Goal: Transaction & Acquisition: Purchase product/service

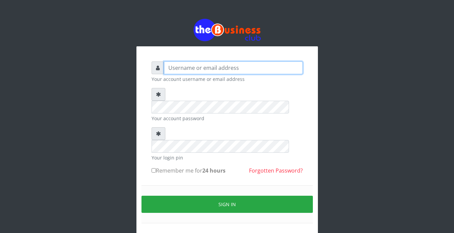
type input "Revgaly"
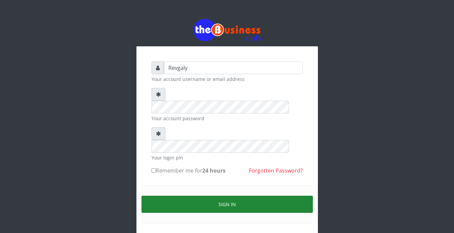
click at [207, 196] on button "Sign in" at bounding box center [227, 204] width 171 height 17
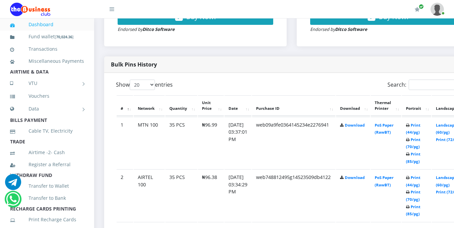
scroll to position [200, 0]
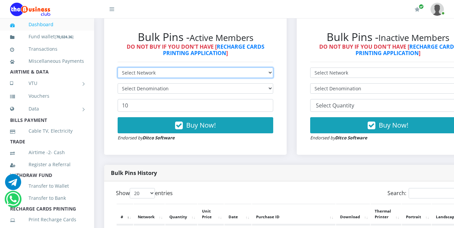
click at [243, 72] on select "Select Network MTN Globacom 9Mobile Airtel" at bounding box center [196, 73] width 156 height 10
select select "MTN"
click at [118, 69] on select "Select Network MTN Globacom 9Mobile Airtel" at bounding box center [196, 73] width 156 height 10
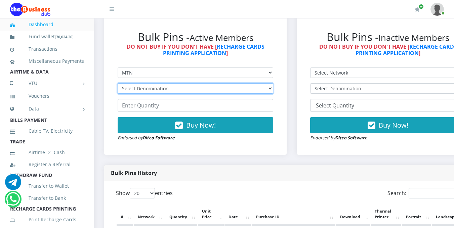
click at [247, 91] on select "Select Denomination MTN NGN100 - ₦96.99 MTN NGN200 - ₦193.98 MTN NGN400 - ₦387.…" at bounding box center [196, 88] width 156 height 10
select select "96.99-100"
click at [118, 84] on select "Select Denomination MTN NGN100 - ₦96.99 MTN NGN200 - ₦193.98 MTN NGN400 - ₦387.…" at bounding box center [196, 88] width 156 height 10
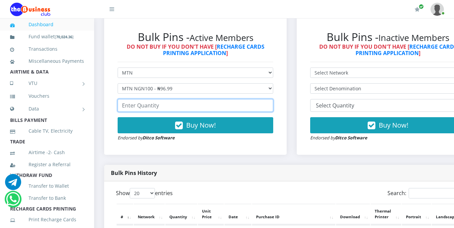
click at [222, 109] on input "number" at bounding box center [196, 105] width 156 height 13
type input "0"
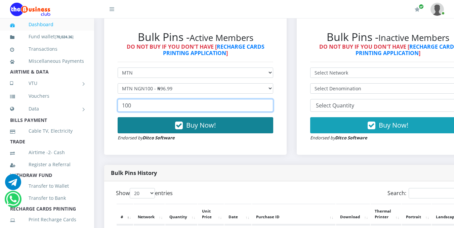
type input "100"
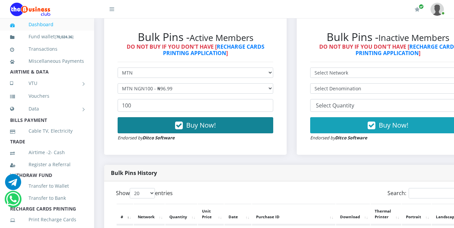
click at [207, 123] on span "Buy Now!" at bounding box center [201, 125] width 30 height 9
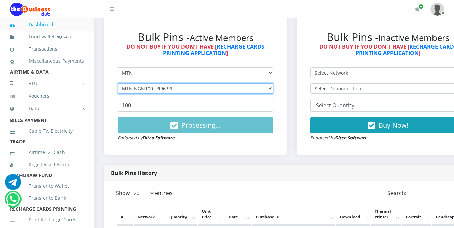
click at [255, 88] on select "Select Denomination MTN NGN100 - ₦96.99 MTN NGN200 - ₦193.98 MTN NGN400 - ₦387.…" at bounding box center [196, 88] width 156 height 10
select select "193.98-200"
click at [118, 84] on select "Select Denomination MTN NGN100 - ₦96.99 MTN NGN200 - ₦193.98 MTN NGN400 - ₦387.…" at bounding box center [196, 88] width 156 height 10
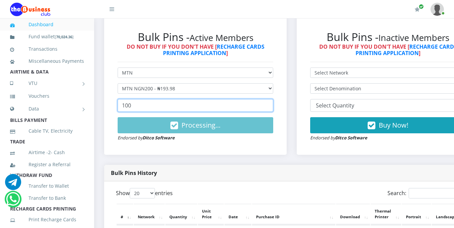
click at [192, 109] on input "100" at bounding box center [196, 105] width 156 height 13
type input "1"
type input "50"
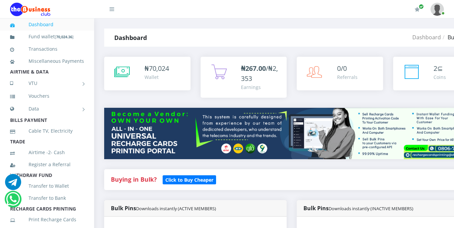
scroll to position [200, 0]
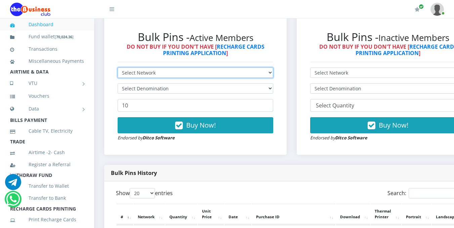
click at [267, 74] on select "Select Network MTN Globacom 9Mobile Airtel" at bounding box center [196, 73] width 156 height 10
select select "MTN"
click at [118, 69] on select "Select Network MTN Globacom 9Mobile Airtel" at bounding box center [196, 73] width 156 height 10
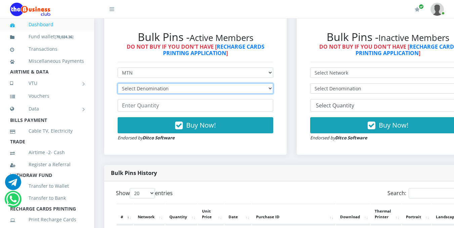
click at [218, 87] on select "Select Denomination MTN NGN100 - ₦96.99 MTN NGN200 - ₦193.98 MTN NGN400 - ₦387.…" at bounding box center [196, 88] width 156 height 10
select select "96.99-100"
click at [118, 84] on select "Select Denomination MTN NGN100 - ₦96.99 MTN NGN200 - ₦193.98 MTN NGN400 - ₦387.…" at bounding box center [196, 88] width 156 height 10
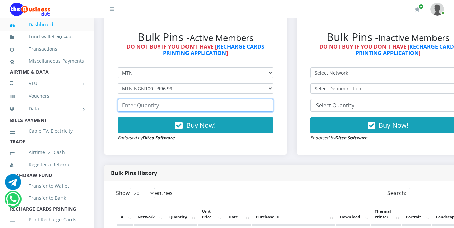
click at [179, 104] on input "number" at bounding box center [196, 105] width 156 height 13
type input "0"
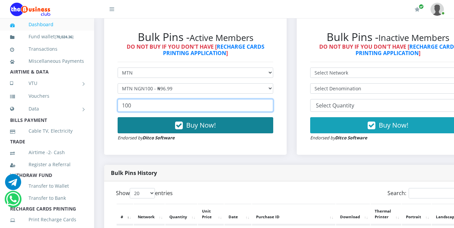
type input "100"
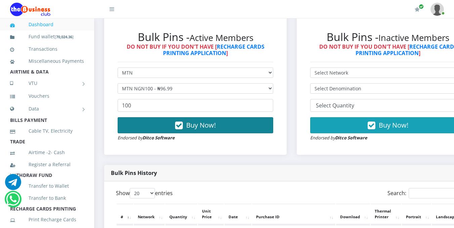
click at [243, 127] on button "Buy Now!" at bounding box center [196, 125] width 156 height 16
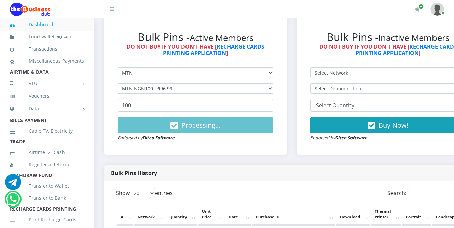
click at [214, 117] on form "Select Network MTN Globacom 9Mobile Airtel Select Denomination MTN NGN100 - ₦96…" at bounding box center [196, 105] width 156 height 74
drag, startPoint x: 249, startPoint y: 125, endPoint x: 277, endPoint y: 139, distance: 30.5
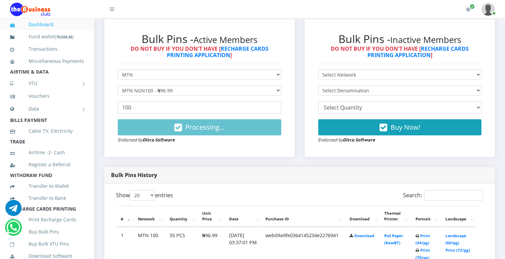
drag, startPoint x: 152, startPoint y: 121, endPoint x: 98, endPoint y: 118, distance: 54.2
click at [11, 1] on link at bounding box center [52, 9] width 84 height 18
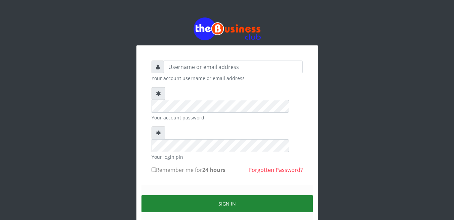
click at [201, 195] on button "Sign in" at bounding box center [227, 203] width 171 height 17
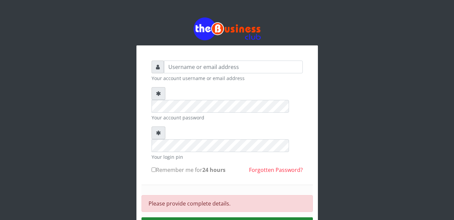
click at [155, 167] on input "Remember me for 24 hours" at bounding box center [154, 169] width 4 height 4
checkbox input "true"
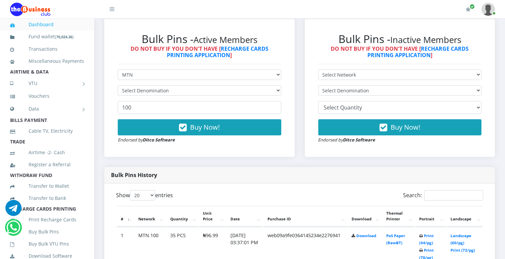
scroll to position [200, 0]
click at [273, 89] on select "Select Denomination" at bounding box center [199, 90] width 163 height 10
click at [276, 75] on select "Select Network MTN Globacom 9Mobile Airtel" at bounding box center [199, 75] width 163 height 10
select select "Airtel"
click at [118, 70] on select "Select Network MTN Globacom 9Mobile Airtel" at bounding box center [199, 75] width 163 height 10
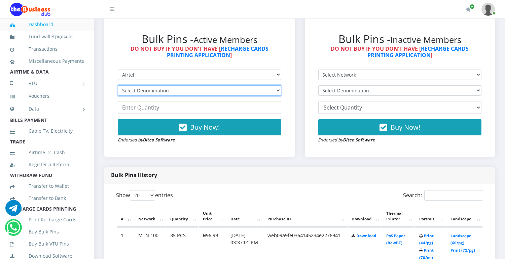
click at [272, 90] on select "Select Denomination Airtel NGN100 - ₦96.38 Airtel NGN200 - ₦192.76 Airtel NGN50…" at bounding box center [199, 90] width 163 height 10
select select "96.38-100"
click at [118, 85] on select "Select Denomination Airtel NGN100 - ₦96.38 Airtel NGN200 - ₦192.76 Airtel NGN50…" at bounding box center [199, 90] width 163 height 10
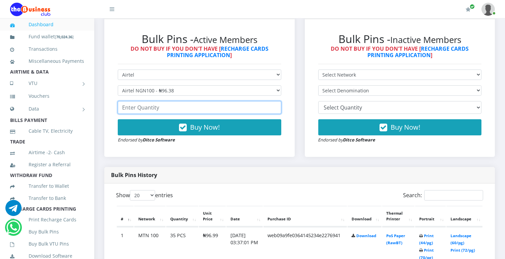
click at [208, 109] on input "number" at bounding box center [199, 107] width 163 height 13
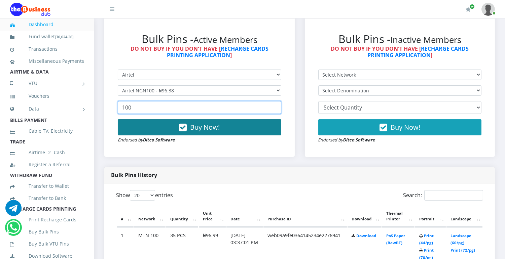
type input "100"
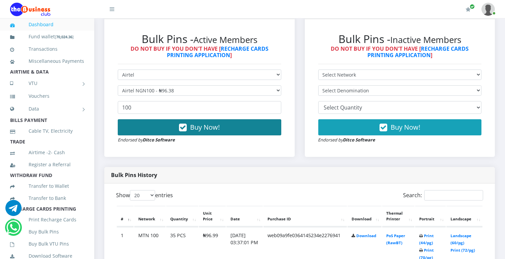
click at [211, 121] on button "Buy Now!" at bounding box center [199, 127] width 163 height 16
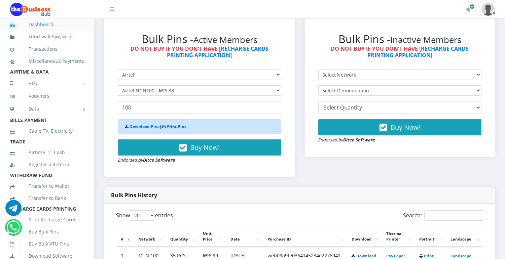
click at [177, 126] on link "Print Pins" at bounding box center [176, 127] width 20 height 6
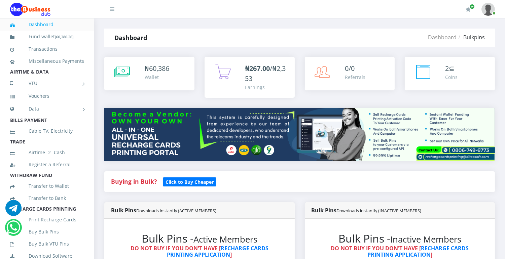
scroll to position [227, 0]
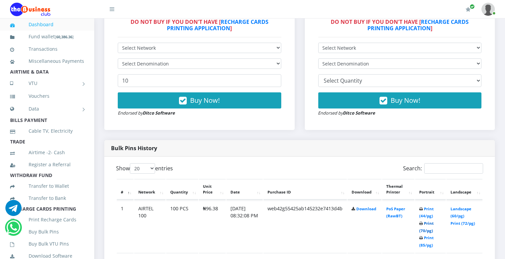
click at [426, 230] on link "Print (70/pg)" at bounding box center [426, 227] width 14 height 12
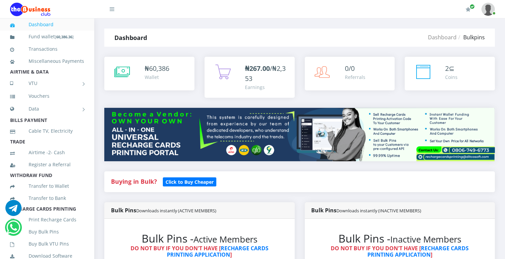
scroll to position [227, 0]
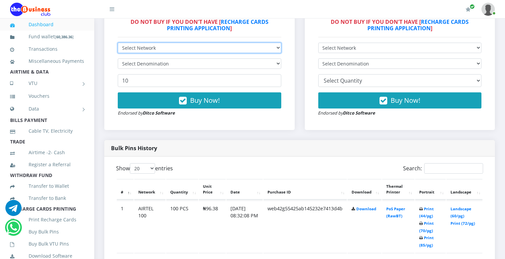
click at [278, 47] on select "Select Network MTN Globacom 9Mobile Airtel" at bounding box center [199, 48] width 163 height 10
select select "MTN"
click at [118, 43] on select "Select Network MTN Globacom 9Mobile Airtel" at bounding box center [199, 48] width 163 height 10
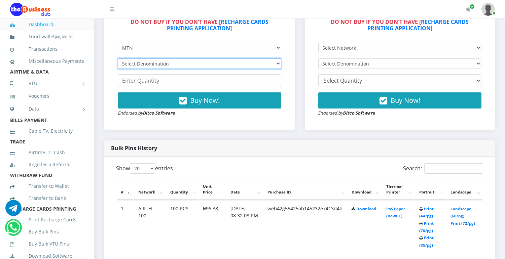
click at [268, 60] on select "Select Denomination MTN NGN100 - ₦96.99 MTN NGN200 - ₦193.98 MTN NGN400 - ₦387.…" at bounding box center [199, 64] width 163 height 10
select select "96.99-100"
click at [118, 59] on select "Select Denomination MTN NGN100 - ₦96.99 MTN NGN200 - ₦193.98 MTN NGN400 - ₦387.…" at bounding box center [199, 64] width 163 height 10
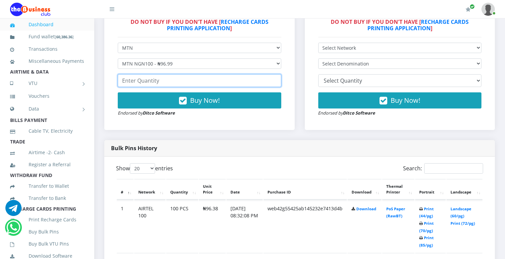
click at [246, 82] on input "number" at bounding box center [199, 80] width 163 height 13
type input "0"
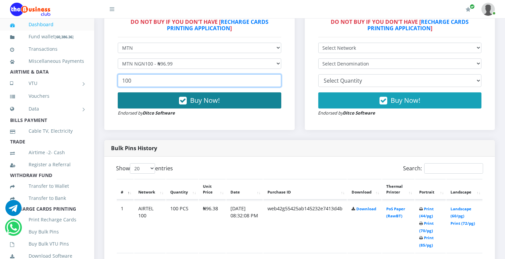
type input "100"
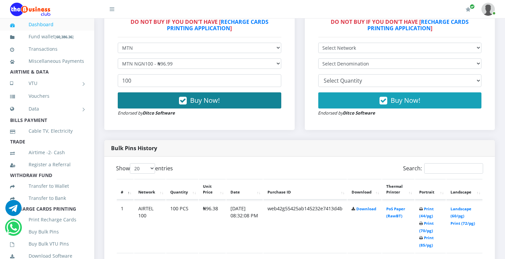
click at [233, 98] on button "Buy Now!" at bounding box center [199, 100] width 163 height 16
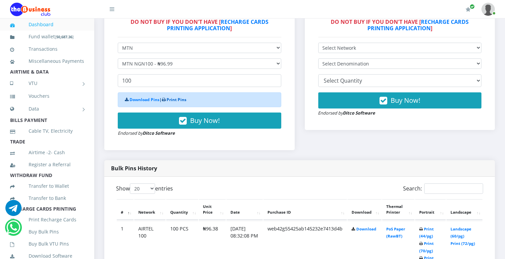
click at [182, 98] on link "Print Pins" at bounding box center [176, 100] width 20 height 6
click at [182, 99] on link "Print Pins" at bounding box center [176, 100] width 20 height 6
click at [174, 99] on link "Print Pins" at bounding box center [176, 100] width 20 height 6
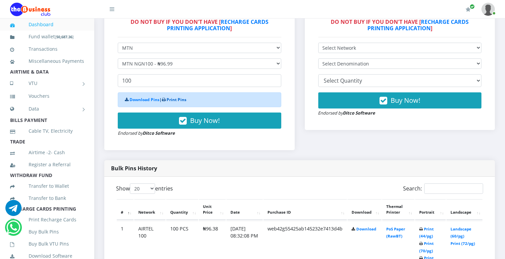
click at [174, 99] on link "Print Pins" at bounding box center [176, 100] width 20 height 6
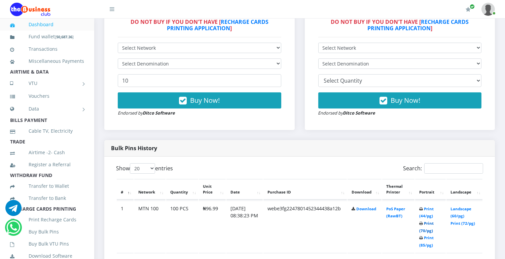
click at [426, 230] on link "Print (70/pg)" at bounding box center [426, 227] width 14 height 12
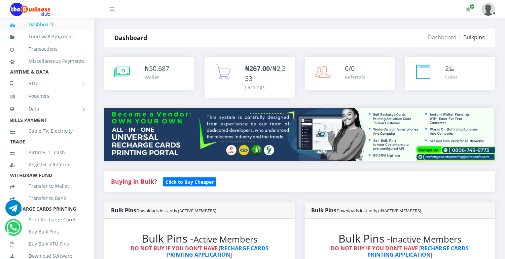
scroll to position [227, 0]
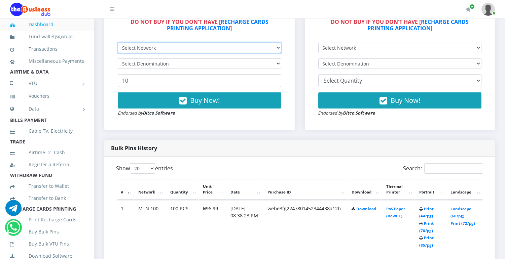
click at [274, 45] on select "Select Network MTN Globacom 9Mobile Airtel" at bounding box center [199, 48] width 163 height 10
click at [118, 43] on select "Select Network MTN Globacom 9Mobile Airtel" at bounding box center [199, 48] width 163 height 10
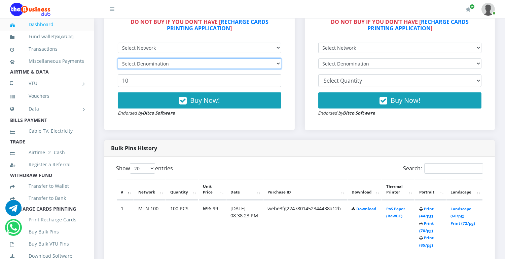
click at [270, 62] on select "Select Denomination" at bounding box center [199, 64] width 163 height 10
click at [271, 62] on select "Select Denomination" at bounding box center [199, 64] width 163 height 10
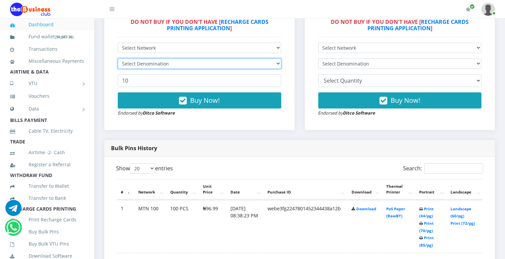
click at [271, 62] on select "Select Denomination" at bounding box center [199, 64] width 163 height 10
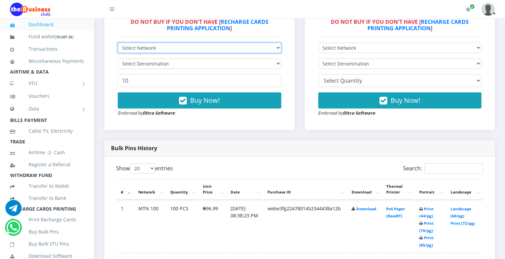
click at [276, 47] on select "Select Network MTN Globacom 9Mobile Airtel" at bounding box center [199, 48] width 163 height 10
click at [118, 43] on select "Select Network MTN Globacom 9Mobile Airtel" at bounding box center [199, 48] width 163 height 10
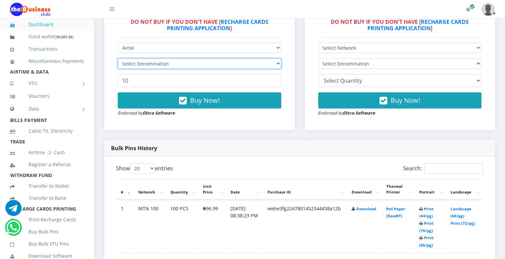
click at [275, 62] on select "Select Denomination" at bounding box center [199, 64] width 163 height 10
click at [275, 64] on select "Select Denomination" at bounding box center [199, 64] width 163 height 10
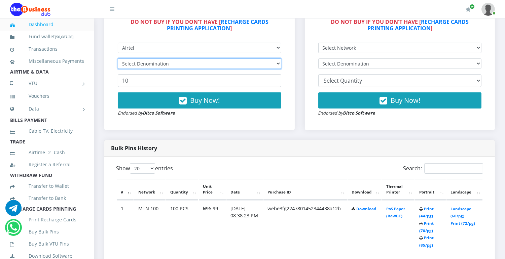
click at [275, 64] on select "Select Denomination" at bounding box center [199, 64] width 163 height 10
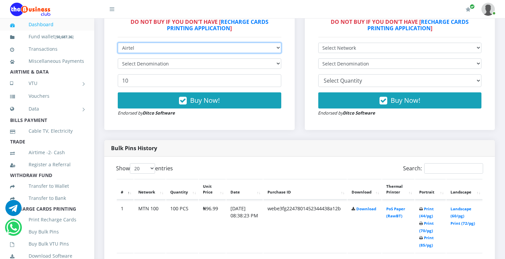
click at [277, 46] on select "Select Network MTN Globacom 9Mobile Airtel" at bounding box center [199, 48] width 163 height 10
click at [118, 43] on select "Select Network MTN Globacom 9Mobile Airtel" at bounding box center [199, 48] width 163 height 10
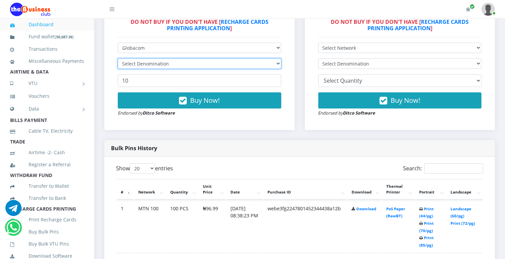
click at [274, 63] on select "Select Denomination" at bounding box center [199, 64] width 163 height 10
click at [275, 62] on select "Select Denomination" at bounding box center [199, 64] width 163 height 10
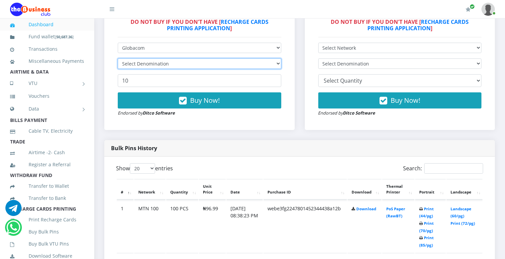
click at [275, 62] on select "Select Denomination" at bounding box center [199, 64] width 163 height 10
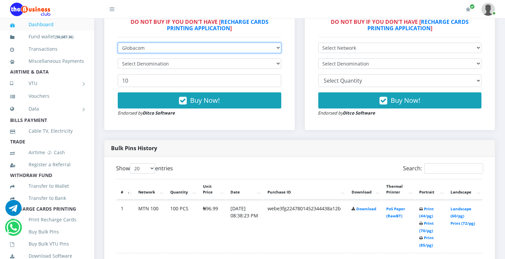
click at [276, 48] on select "Select Network MTN Globacom 9Mobile Airtel" at bounding box center [199, 48] width 163 height 10
select select "MTN"
click at [118, 43] on select "Select Network MTN Globacom 9Mobile Airtel" at bounding box center [199, 48] width 163 height 10
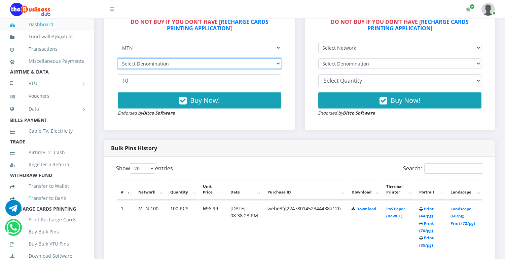
click at [275, 59] on select "Select Denomination" at bounding box center [199, 64] width 163 height 10
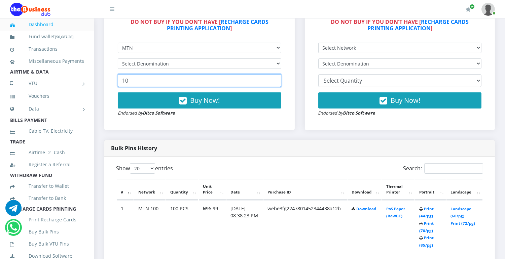
click at [195, 83] on input "10" at bounding box center [199, 80] width 163 height 13
type input "1"
drag, startPoint x: 195, startPoint y: 83, endPoint x: 275, endPoint y: 61, distance: 82.7
click at [275, 61] on form "Select Network MTN Globacom 9Mobile Airtel Select Denomination Buy Now! Endorse…" at bounding box center [199, 80] width 163 height 74
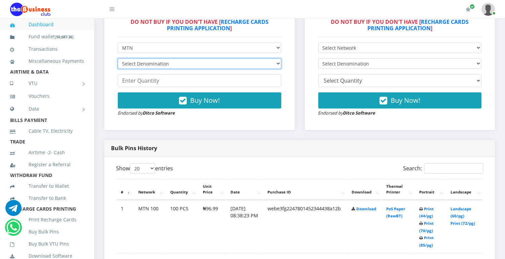
click at [275, 61] on select "Select Denomination" at bounding box center [199, 64] width 163 height 10
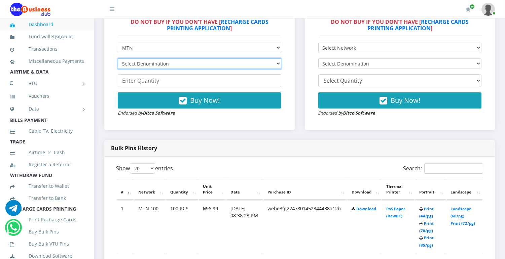
click at [275, 61] on select "Select Denomination" at bounding box center [199, 64] width 163 height 10
click at [275, 62] on select "Select Denomination" at bounding box center [199, 64] width 163 height 10
click at [273, 67] on select "Select Denomination" at bounding box center [199, 64] width 163 height 10
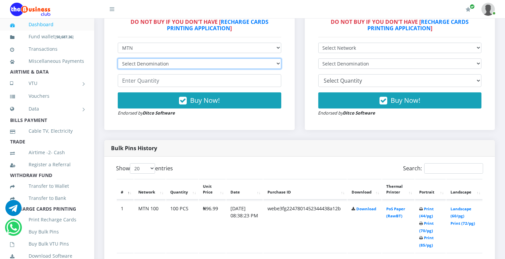
click at [273, 67] on select "Select Denomination" at bounding box center [199, 64] width 163 height 10
click at [274, 64] on select "Select Denomination" at bounding box center [199, 64] width 163 height 10
click at [118, 59] on select "Select Denomination" at bounding box center [199, 64] width 163 height 10
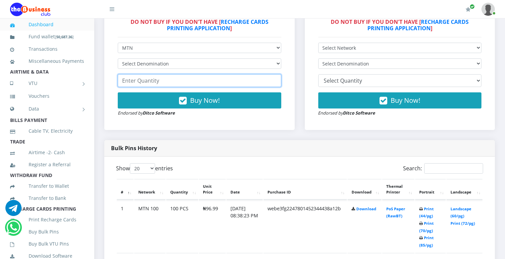
click at [249, 79] on input "number" at bounding box center [199, 80] width 163 height 13
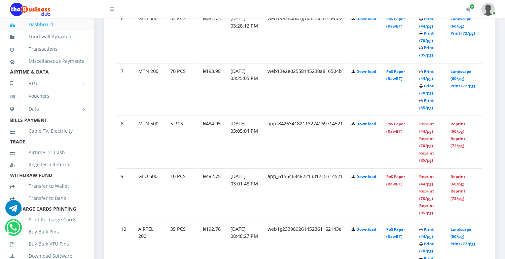
scroll to position [907, 0]
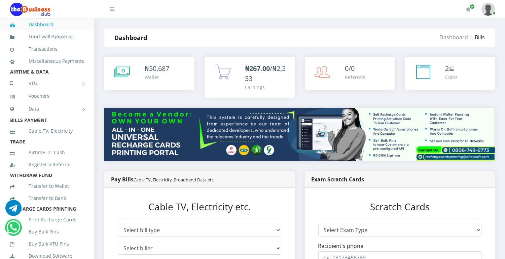
scroll to position [132, 0]
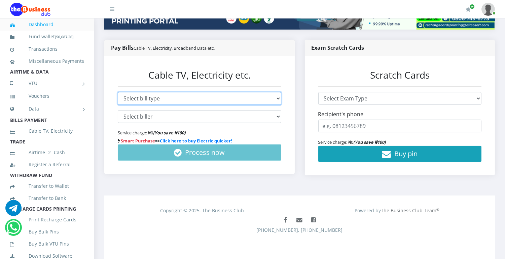
click at [277, 97] on select "Select bill type Cable TV Electricity Broadband Data" at bounding box center [199, 98] width 163 height 13
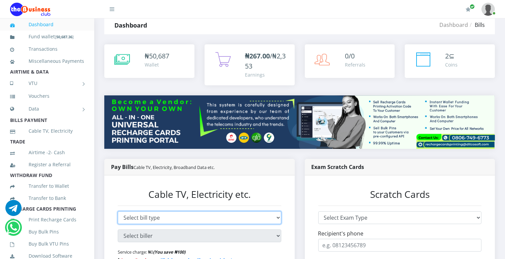
scroll to position [0, 0]
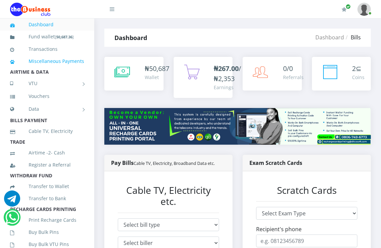
click at [36, 69] on link "Miscellaneous Payments" at bounding box center [47, 60] width 74 height 15
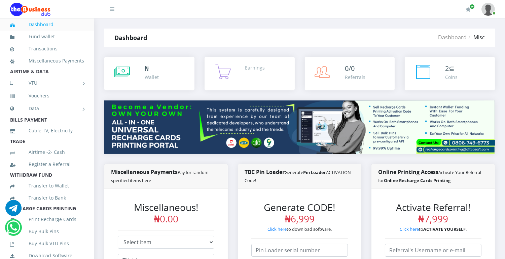
click at [380, 33] on li "Misc" at bounding box center [475, 37] width 18 height 8
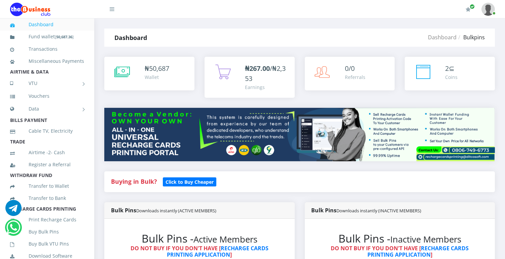
scroll to position [227, 0]
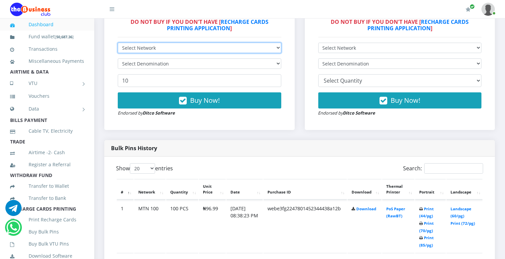
click at [269, 48] on select "Select Network MTN Globacom 9Mobile Airtel" at bounding box center [199, 48] width 163 height 10
select select "MTN"
click at [118, 43] on select "Select Network MTN Globacom 9Mobile Airtel" at bounding box center [199, 48] width 163 height 10
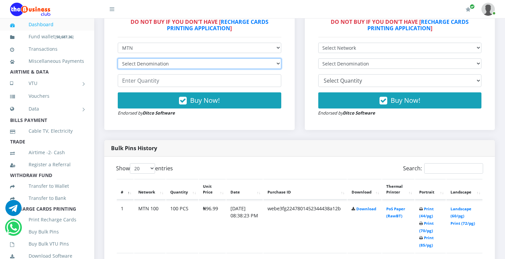
click at [267, 63] on select "Select Denomination MTN NGN100 - ₦96.99 MTN NGN200 - ₦193.98 MTN NGN400 - ₦387.…" at bounding box center [199, 64] width 163 height 10
select select "193.98-200"
click at [118, 59] on select "Select Denomination MTN NGN100 - ₦96.99 MTN NGN200 - ₦193.98 MTN NGN400 - ₦387.…" at bounding box center [199, 64] width 163 height 10
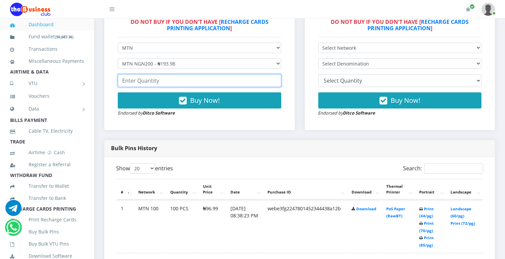
click at [233, 84] on input "number" at bounding box center [199, 80] width 163 height 13
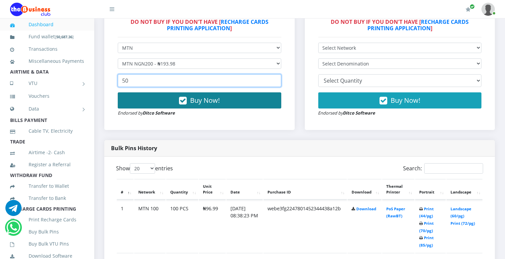
type input "50"
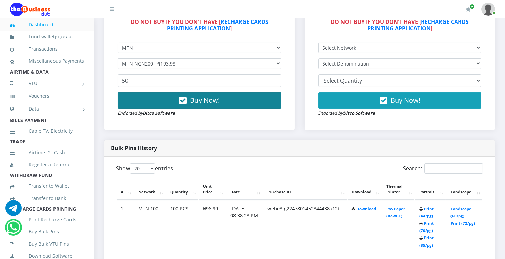
click at [229, 104] on button "Buy Now!" at bounding box center [199, 100] width 163 height 16
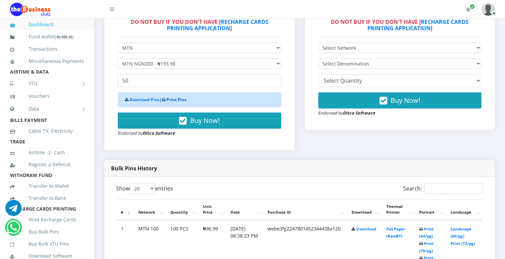
click at [184, 98] on link "Print Pins" at bounding box center [176, 100] width 20 height 6
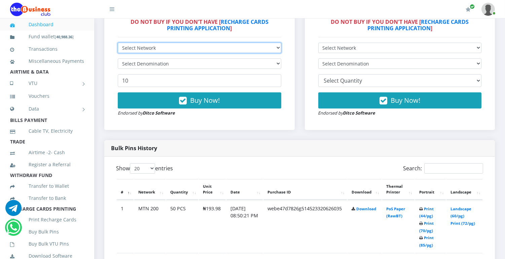
click at [277, 46] on select "Select Network MTN Globacom 9Mobile Airtel" at bounding box center [199, 48] width 163 height 10
select select "Airtel"
click at [118, 43] on select "Select Network MTN Globacom 9Mobile Airtel" at bounding box center [199, 48] width 163 height 10
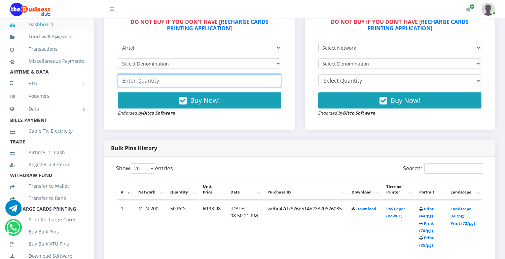
click at [255, 79] on input "number" at bounding box center [199, 80] width 163 height 13
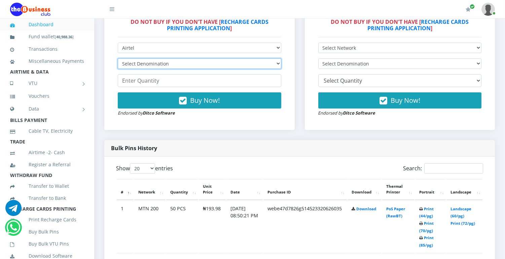
click at [275, 60] on select "Select Denomination Airtel NGN100 - ₦96.38 Airtel NGN200 - ₦192.76 Airtel NGN50…" at bounding box center [199, 64] width 163 height 10
select select "192.76-200"
click at [118, 59] on select "Select Denomination Airtel NGN100 - ₦96.38 Airtel NGN200 - ₦192.76 Airtel NGN50…" at bounding box center [199, 64] width 163 height 10
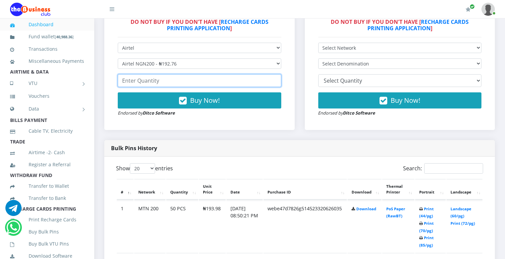
click at [257, 78] on input "number" at bounding box center [199, 80] width 163 height 13
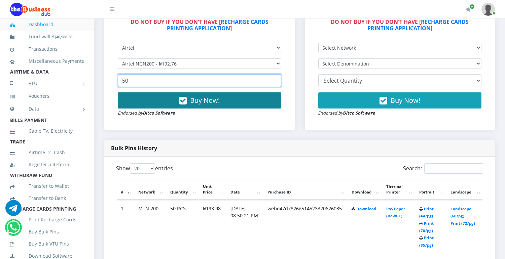
type input "50"
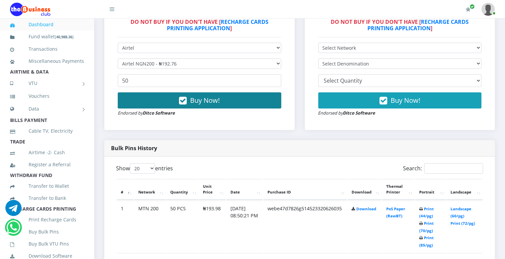
click at [260, 103] on button "Buy Now!" at bounding box center [199, 100] width 163 height 16
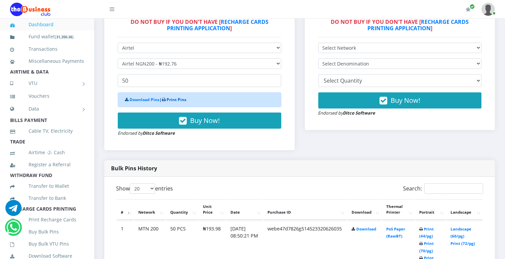
click at [180, 100] on link "Print Pins" at bounding box center [176, 100] width 20 height 6
click at [180, 98] on link "Print Pins" at bounding box center [176, 100] width 20 height 6
click at [181, 98] on link "Print Pins" at bounding box center [176, 100] width 20 height 6
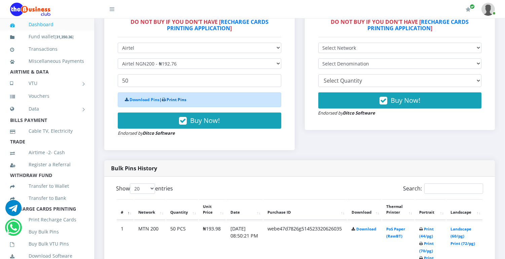
click at [181, 98] on link "Print Pins" at bounding box center [176, 100] width 20 height 6
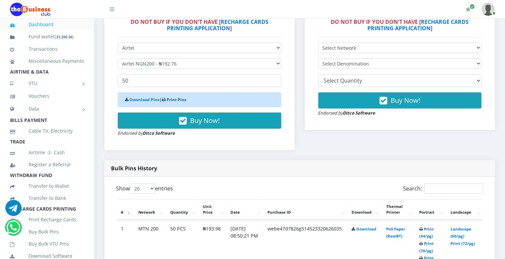
click at [181, 98] on link "Print Pins" at bounding box center [176, 100] width 20 height 6
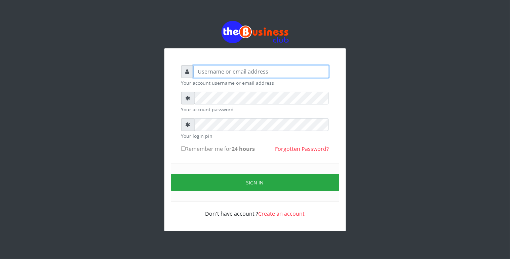
type input "Revgaly"
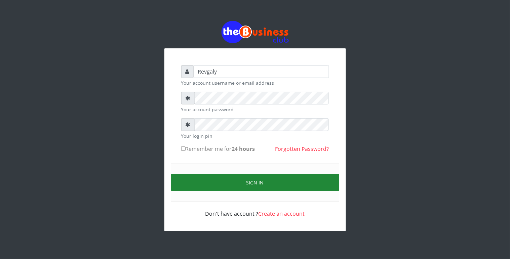
drag, startPoint x: 210, startPoint y: 186, endPoint x: 182, endPoint y: 186, distance: 28.2
click at [182, 186] on button "Sign in" at bounding box center [255, 182] width 168 height 17
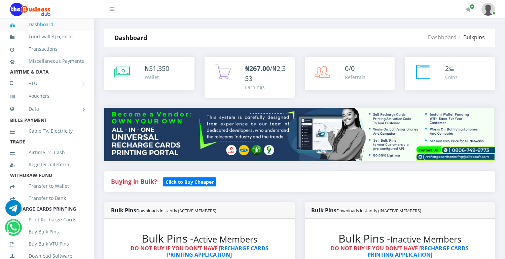
scroll to position [227, 0]
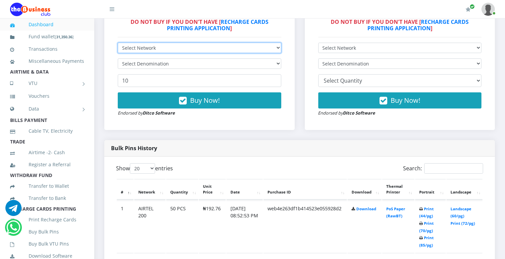
click at [262, 47] on select "Select Network MTN Globacom 9Mobile Airtel" at bounding box center [199, 48] width 163 height 10
select select "Airtel"
click at [118, 43] on select "Select Network MTN Globacom 9Mobile Airtel" at bounding box center [199, 48] width 163 height 10
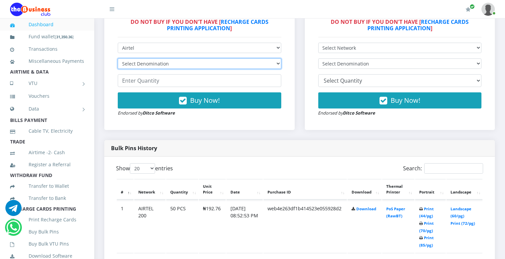
click at [231, 63] on select "Select Denomination Airtel NGN100 - ₦96.38 Airtel NGN200 - ₦192.76 Airtel NGN50…" at bounding box center [199, 64] width 163 height 10
select select "192.76-200"
click at [118, 59] on select "Select Denomination Airtel NGN100 - ₦96.38 Airtel NGN200 - ₦192.76 Airtel NGN50…" at bounding box center [199, 64] width 163 height 10
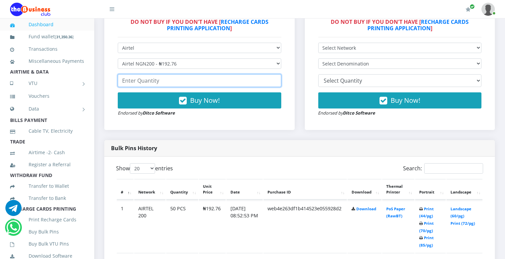
click at [221, 79] on input "number" at bounding box center [199, 80] width 163 height 13
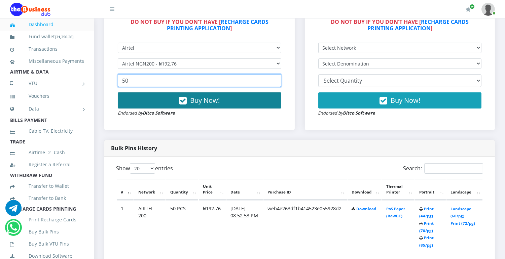
type input "50"
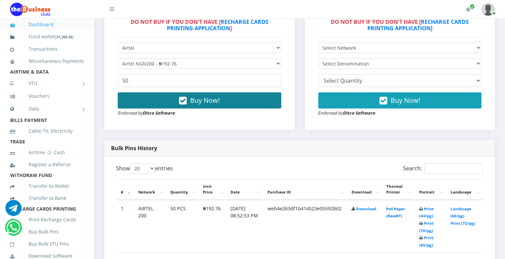
click at [224, 103] on button "Buy Now!" at bounding box center [199, 100] width 163 height 16
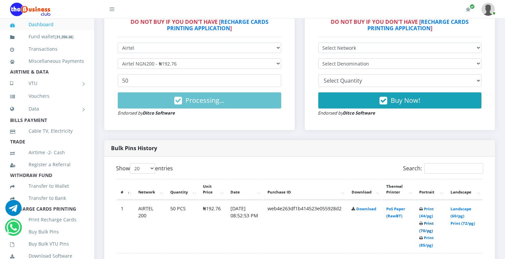
click at [429, 228] on link "Print (70/pg)" at bounding box center [426, 227] width 14 height 12
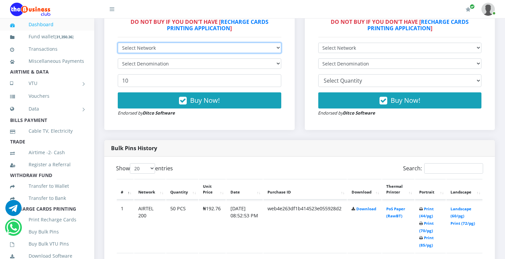
click at [276, 48] on select "Select Network MTN Globacom 9Mobile Airtel" at bounding box center [199, 48] width 163 height 10
select select "Glo"
click at [118, 43] on select "Select Network MTN Globacom 9Mobile Airtel" at bounding box center [199, 48] width 163 height 10
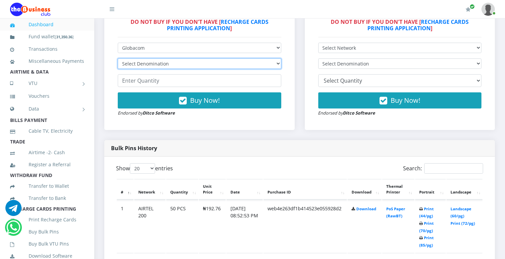
click at [276, 63] on select "Select Denomination Glo NGN100 - ₦96.55 Glo NGN200 - ₦193.10 Glo NGN500 - ₦482.…" at bounding box center [199, 64] width 163 height 10
select select "96.55-100"
click at [118, 59] on select "Select Denomination Glo NGN100 - ₦96.55 Glo NGN200 - ₦193.10 Glo NGN500 - ₦482.…" at bounding box center [199, 64] width 163 height 10
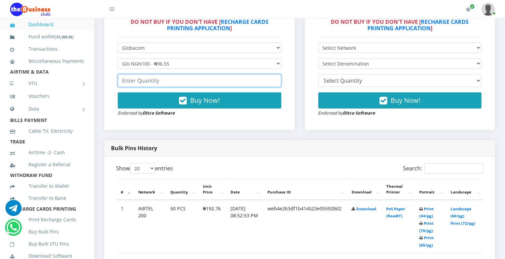
click at [262, 81] on input "number" at bounding box center [199, 80] width 163 height 13
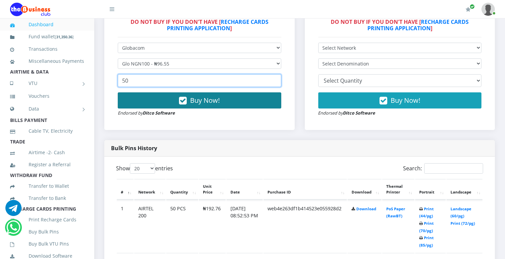
type input "50"
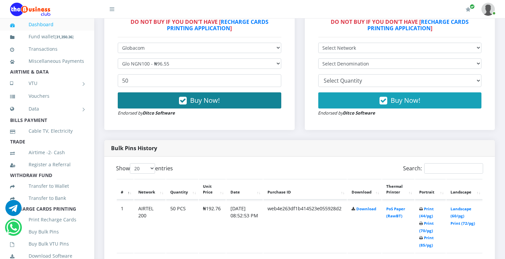
click at [254, 102] on button "Buy Now!" at bounding box center [199, 100] width 163 height 16
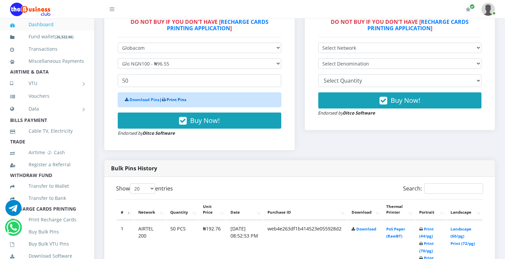
click at [180, 99] on link "Print Pins" at bounding box center [176, 100] width 20 height 6
click at [177, 99] on link "Print Pins" at bounding box center [176, 100] width 20 height 6
click at [178, 99] on link "Print Pins" at bounding box center [176, 100] width 20 height 6
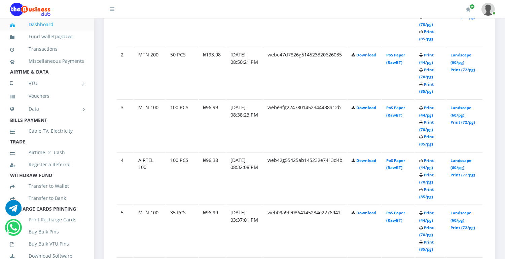
scroll to position [227, 0]
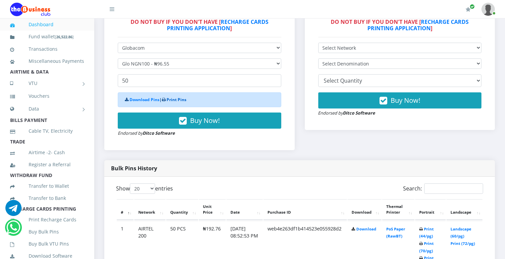
click at [184, 98] on link "Print Pins" at bounding box center [176, 100] width 20 height 6
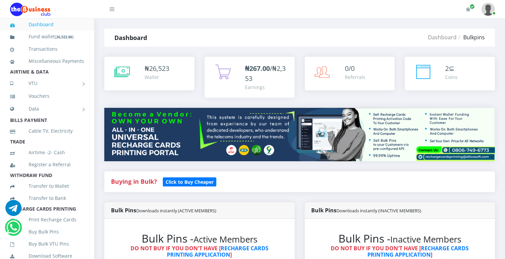
scroll to position [227, 0]
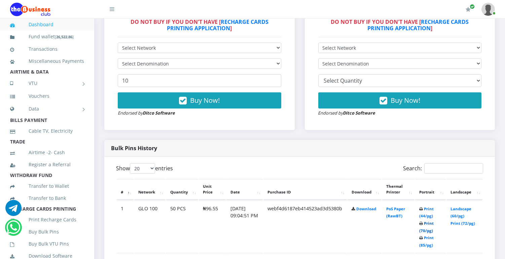
click at [431, 231] on link "Print (70/pg)" at bounding box center [426, 227] width 14 height 12
click at [428, 230] on link "Print (70/pg)" at bounding box center [426, 227] width 14 height 12
click at [426, 230] on link "Print (70/pg)" at bounding box center [426, 227] width 14 height 12
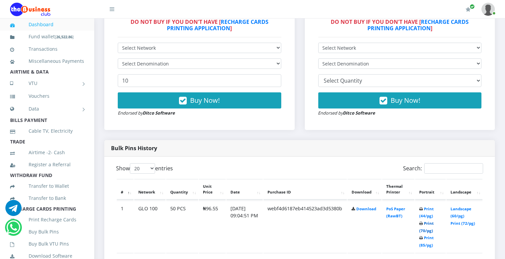
click at [428, 231] on link "Print (70/pg)" at bounding box center [426, 227] width 14 height 12
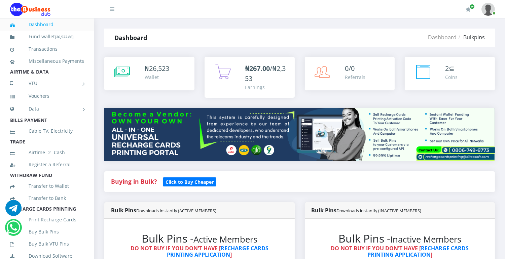
scroll to position [227, 0]
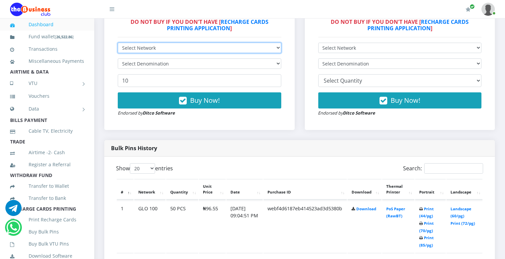
click at [273, 47] on select "Select Network MTN Globacom 9Mobile Airtel" at bounding box center [199, 48] width 163 height 10
click at [118, 43] on select "Select Network MTN Globacom 9Mobile Airtel" at bounding box center [199, 48] width 163 height 10
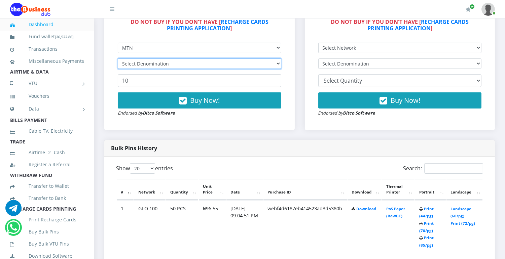
click at [257, 59] on select "Select Denomination" at bounding box center [199, 64] width 163 height 10
click at [251, 60] on select "Select Denomination" at bounding box center [199, 64] width 163 height 10
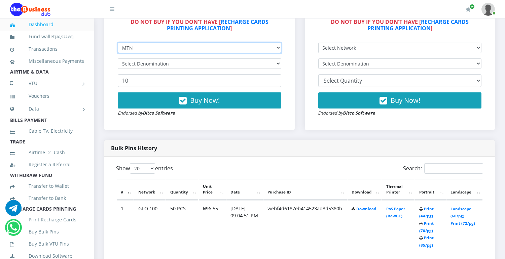
click at [258, 45] on select "Select Network MTN Globacom 9Mobile Airtel" at bounding box center [199, 48] width 163 height 10
click at [118, 43] on select "Select Network MTN Globacom 9Mobile Airtel" at bounding box center [199, 48] width 163 height 10
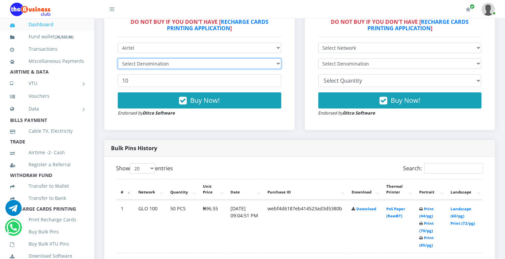
click at [273, 60] on select "Select Denomination" at bounding box center [199, 64] width 163 height 10
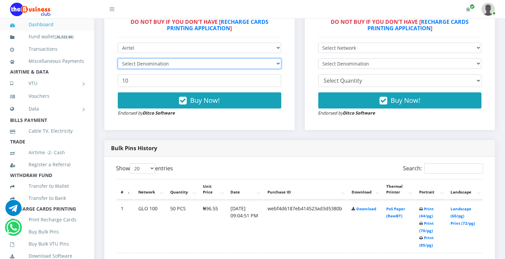
click at [273, 60] on select "Select Denomination" at bounding box center [199, 64] width 163 height 10
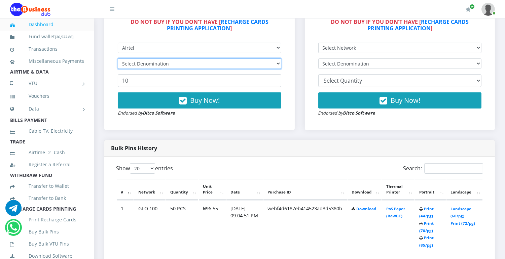
click at [273, 60] on select "Select Denomination" at bounding box center [199, 64] width 163 height 10
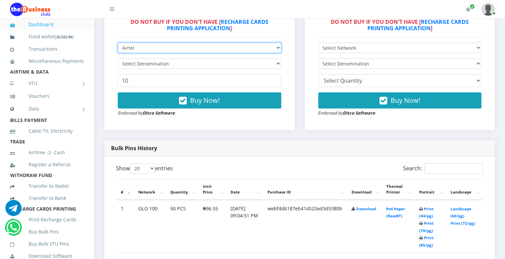
click at [278, 43] on select "Select Network MTN Globacom 9Mobile Airtel" at bounding box center [199, 48] width 163 height 10
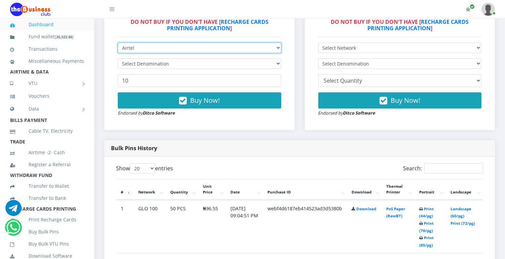
select select "MTN"
click at [118, 43] on select "Select Network MTN Globacom 9Mobile Airtel" at bounding box center [199, 48] width 163 height 10
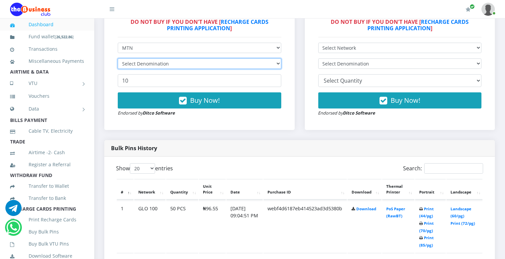
click at [246, 61] on select "Select Denomination" at bounding box center [199, 64] width 163 height 10
click at [277, 61] on select "Select Denomination" at bounding box center [199, 64] width 163 height 10
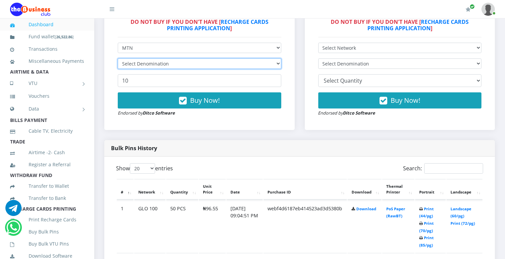
click at [277, 61] on select "Select Denomination" at bounding box center [199, 64] width 163 height 10
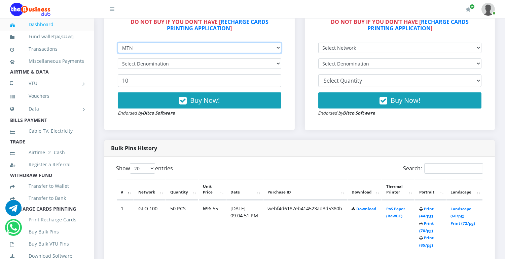
click at [277, 45] on select "Select Network MTN Globacom 9Mobile Airtel" at bounding box center [199, 48] width 163 height 10
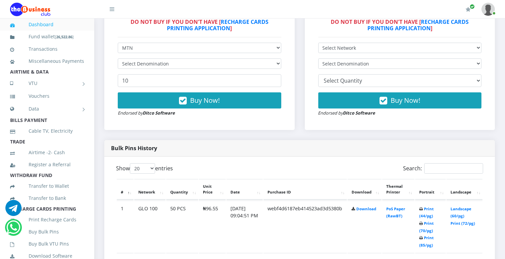
click at [234, 128] on div "Bulk Pins - Active Members DO NOT BUY IF YOU DON'T HAVE [ RECHARGE CARDS PRINTI…" at bounding box center [199, 61] width 190 height 138
drag, startPoint x: 234, startPoint y: 128, endPoint x: 265, endPoint y: 66, distance: 70.1
click at [265, 66] on select "Select Denomination" at bounding box center [199, 64] width 163 height 10
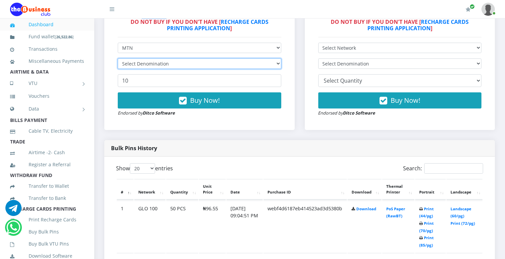
click at [265, 66] on select "Select Denomination" at bounding box center [199, 64] width 163 height 10
click at [270, 63] on select "Select Denomination" at bounding box center [199, 64] width 163 height 10
click at [236, 88] on form "Select Network MTN Globacom 9Mobile Airtel Select Denomination 10 Buy Now! Endo…" at bounding box center [199, 80] width 163 height 74
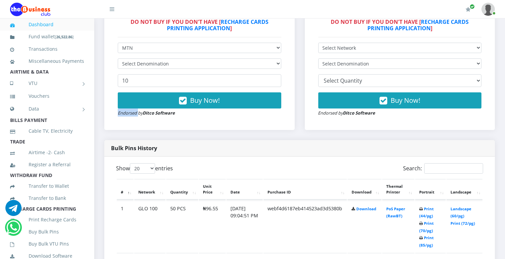
click at [236, 88] on form "Select Network MTN Globacom 9Mobile Airtel Select Denomination 10 Buy Now! Endo…" at bounding box center [199, 80] width 163 height 74
drag, startPoint x: 236, startPoint y: 88, endPoint x: 226, endPoint y: 65, distance: 25.3
click at [226, 65] on select "Select Denomination" at bounding box center [199, 64] width 163 height 10
click at [267, 59] on select "Select Denomination" at bounding box center [199, 64] width 163 height 10
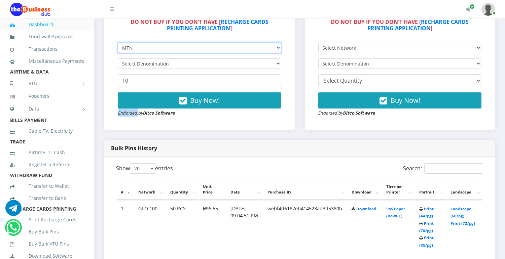
click at [264, 48] on select "Select Network MTN Globacom 9Mobile Airtel" at bounding box center [199, 48] width 163 height 10
click at [262, 53] on select "Select Network MTN Globacom 9Mobile Airtel" at bounding box center [199, 48] width 163 height 10
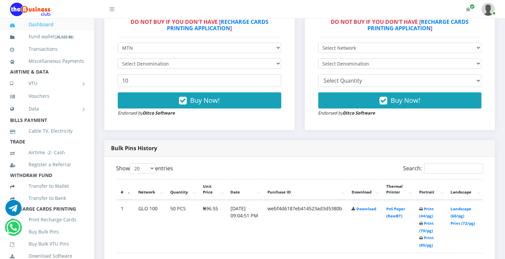
click at [261, 56] on form "Select Network MTN Globacom 9Mobile Airtel Select Denomination 10 Buy Now! Endo…" at bounding box center [199, 80] width 163 height 74
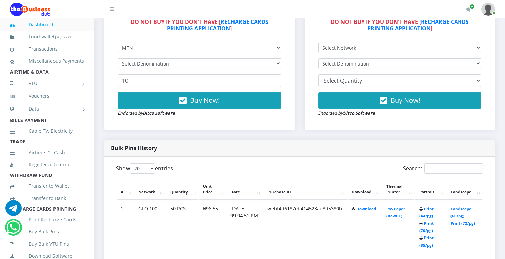
drag, startPoint x: 261, startPoint y: 56, endPoint x: 244, endPoint y: 116, distance: 61.7
click at [244, 116] on div "Buy Now! Endorsed by Ditco Software" at bounding box center [199, 104] width 163 height 24
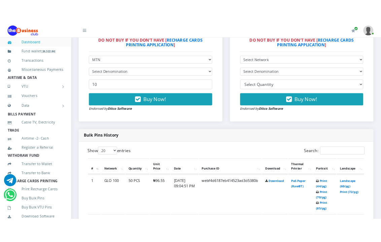
scroll to position [225, 0]
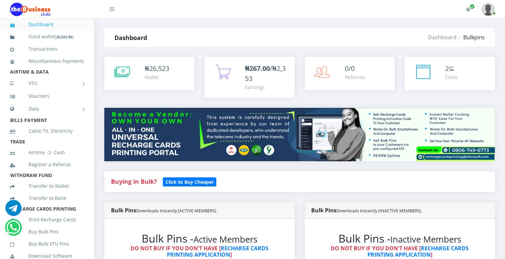
scroll to position [227, 0]
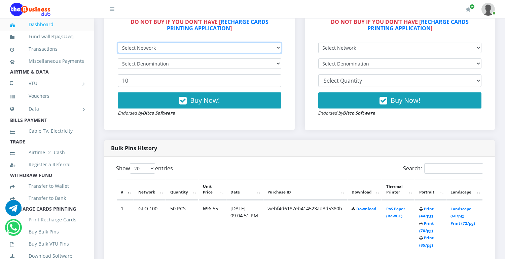
click at [276, 45] on select "Select Network MTN Globacom 9Mobile Airtel" at bounding box center [199, 48] width 163 height 10
click at [118, 43] on select "Select Network MTN Globacom 9Mobile Airtel" at bounding box center [199, 48] width 163 height 10
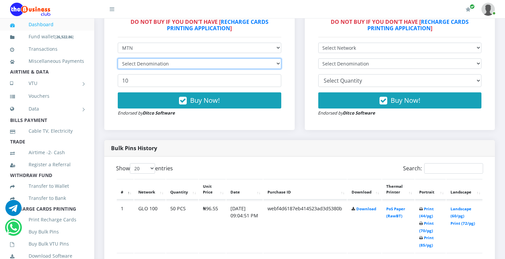
click at [268, 60] on select "Select Denomination" at bounding box center [199, 64] width 163 height 10
click at [268, 61] on select "Select Denomination" at bounding box center [199, 64] width 163 height 10
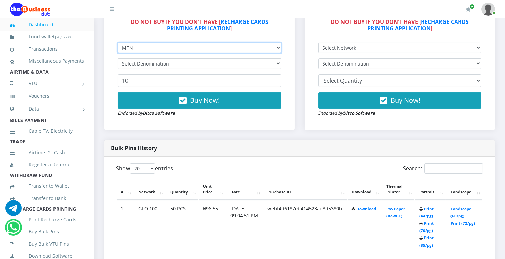
click at [270, 49] on select "Select Network MTN Globacom 9Mobile Airtel" at bounding box center [199, 48] width 163 height 10
select select "Airtel"
click at [118, 43] on select "Select Network MTN Globacom 9Mobile Airtel" at bounding box center [199, 48] width 163 height 10
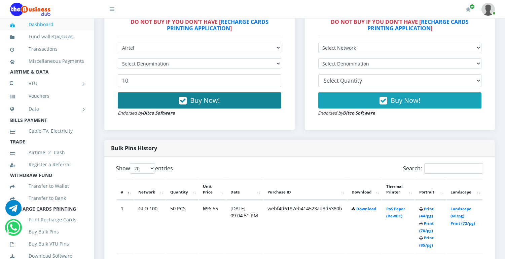
click at [257, 98] on button "Buy Now!" at bounding box center [199, 100] width 163 height 16
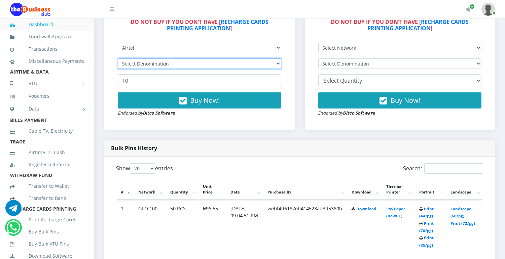
click at [274, 65] on select "Select Denomination" at bounding box center [199, 64] width 163 height 10
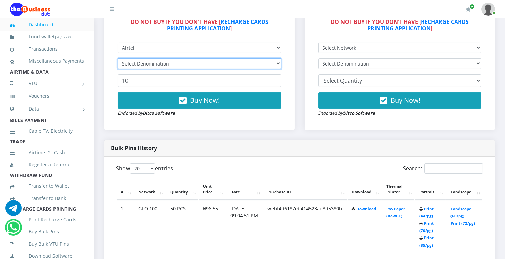
click at [274, 65] on select "Select Denomination" at bounding box center [199, 64] width 163 height 10
click at [273, 55] on form "Select Network MTN Globacom 9Mobile Airtel Select Denomination 10 Buy Now!" at bounding box center [199, 80] width 163 height 74
click at [271, 55] on form "Select Network MTN Globacom 9Mobile Airtel Select Denomination 10 Buy Now!" at bounding box center [199, 80] width 163 height 74
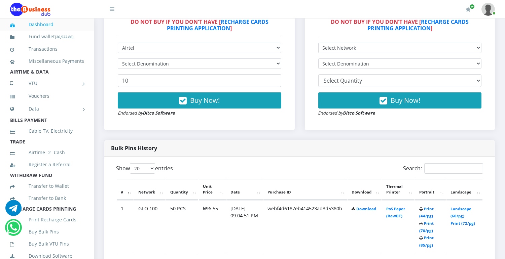
click at [271, 55] on form "Select Network MTN Globacom 9Mobile Airtel Select Denomination 10 Buy Now!" at bounding box center [199, 80] width 163 height 74
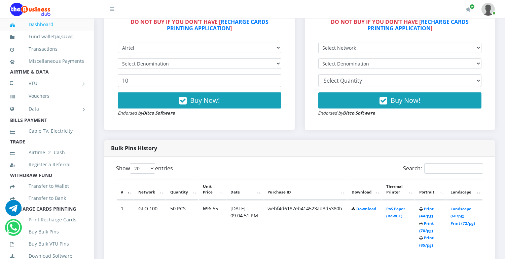
click at [271, 55] on form "Select Network MTN Globacom 9Mobile Airtel Select Denomination 10 Buy Now!" at bounding box center [199, 80] width 163 height 74
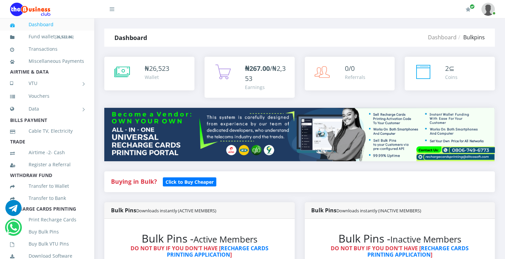
scroll to position [227, 0]
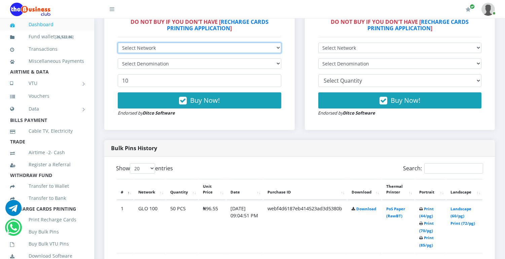
click at [276, 48] on select "Select Network MTN Globacom 9Mobile Airtel" at bounding box center [199, 48] width 163 height 10
select select "MTN"
click at [118, 43] on select "Select Network MTN Globacom 9Mobile Airtel" at bounding box center [199, 48] width 163 height 10
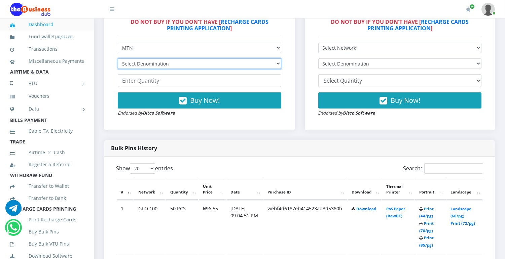
click at [260, 62] on select "Select Denomination MTN NGN100 - ₦96.99 MTN NGN200 - ₦193.98 MTN NGN400 - ₦387.…" at bounding box center [199, 64] width 163 height 10
select select "193.98-200"
click at [118, 59] on select "Select Denomination MTN NGN100 - ₦96.99 MTN NGN200 - ₦193.98 MTN NGN400 - ₦387.…" at bounding box center [199, 64] width 163 height 10
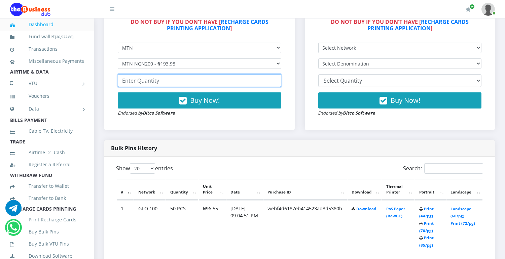
click at [249, 80] on input "number" at bounding box center [199, 80] width 163 height 13
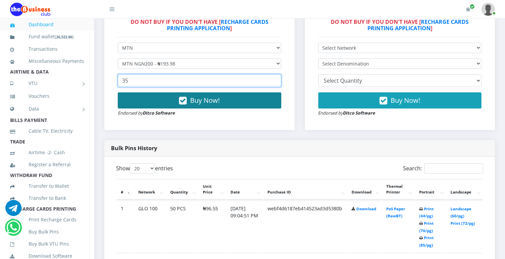
type input "35"
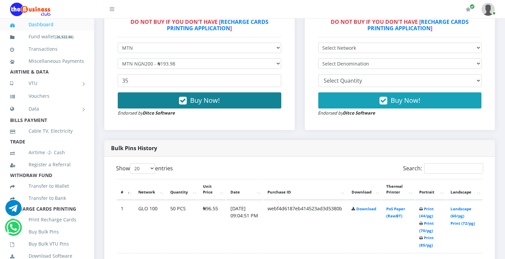
click at [231, 103] on button "Buy Now!" at bounding box center [199, 100] width 163 height 16
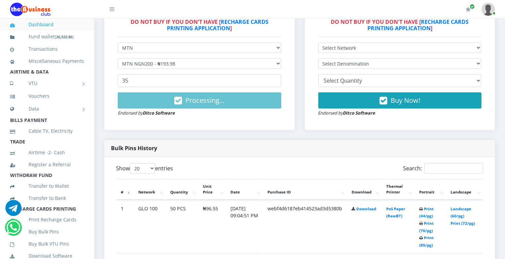
click at [213, 126] on div "Bulk Pins - Active Members DO NOT BUY IF YOU DON'T HAVE [ RECHARGE CARDS PRINTI…" at bounding box center [199, 61] width 190 height 138
click at [154, 118] on div "Bulk Pins - Active Members DO NOT BUY IF YOU DON'T HAVE [ RECHARGE CARDS PRINTI…" at bounding box center [199, 61] width 177 height 124
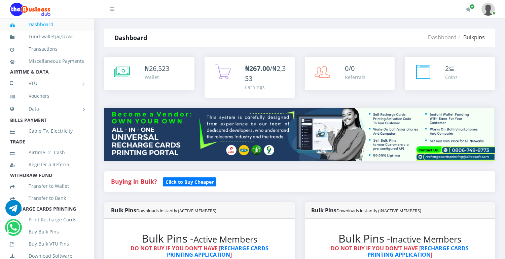
scroll to position [227, 0]
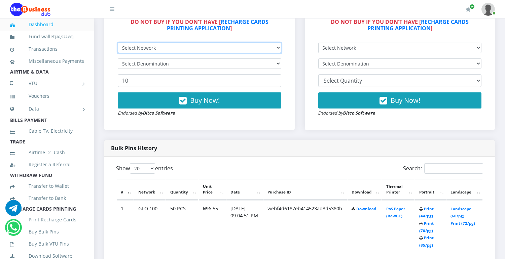
click at [260, 44] on select "Select Network MTN Globacom 9Mobile Airtel" at bounding box center [199, 48] width 163 height 10
select select "MTN"
click at [118, 43] on select "Select Network MTN Globacom 9Mobile Airtel" at bounding box center [199, 48] width 163 height 10
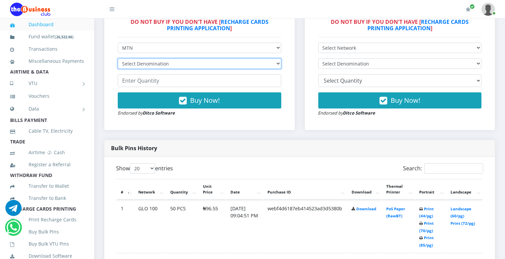
click at [257, 61] on select "Select Denomination MTN NGN100 - ₦96.99 MTN NGN200 - ₦193.98 MTN NGN400 - ₦387.…" at bounding box center [199, 64] width 163 height 10
select select "193.98-200"
click at [118, 59] on select "Select Denomination MTN NGN100 - ₦96.99 MTN NGN200 - ₦193.98 MTN NGN400 - ₦387.…" at bounding box center [199, 64] width 163 height 10
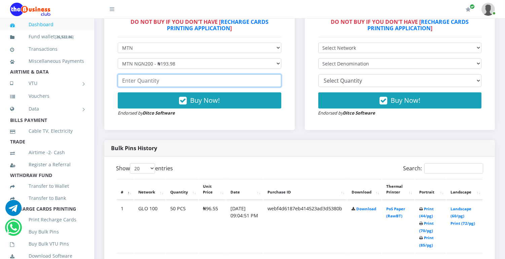
click at [249, 79] on input "number" at bounding box center [199, 80] width 163 height 13
type input "35"
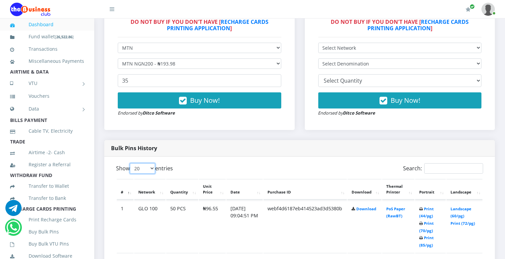
click at [153, 166] on select "20 50 100 All" at bounding box center [142, 168] width 25 height 10
click at [183, 172] on div "Show 20 50 100 All entries" at bounding box center [205, 169] width 179 height 13
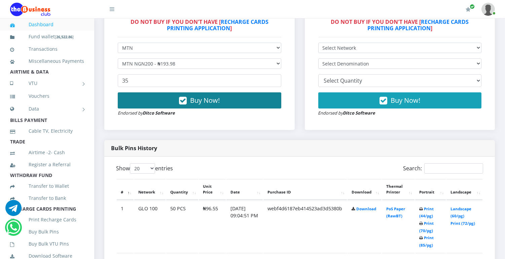
click at [182, 99] on icon "button" at bounding box center [183, 101] width 8 height 7
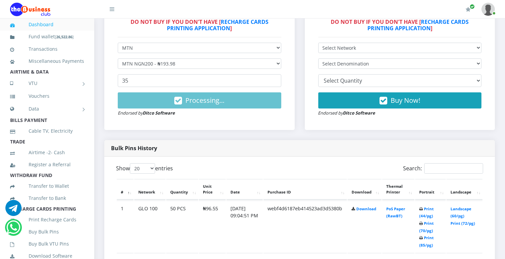
scroll to position [0, 0]
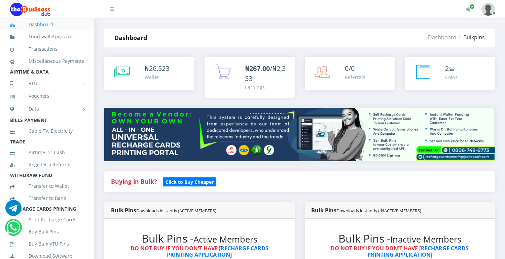
click at [454, 68] on div "2 ⊆" at bounding box center [451, 69] width 12 height 10
click at [482, 38] on li "Bulkpins" at bounding box center [470, 37] width 28 height 8
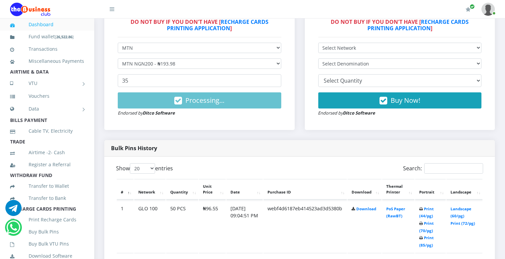
click at [322, 138] on div "Bulk Pins Downloads instantly (INACTIVE MEMBERS) Bulk Pins - Inactive Members D…" at bounding box center [400, 58] width 200 height 164
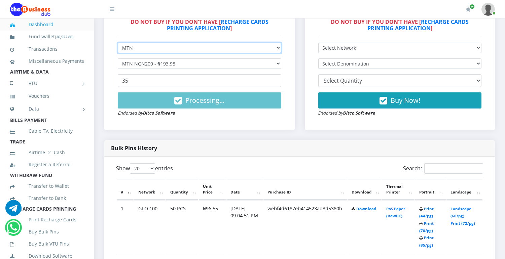
click at [276, 44] on select "Select Network MTN Globacom 9Mobile Airtel" at bounding box center [199, 48] width 163 height 10
select select "Airtel"
click at [118, 43] on select "Select Network MTN Globacom 9Mobile Airtel" at bounding box center [199, 48] width 163 height 10
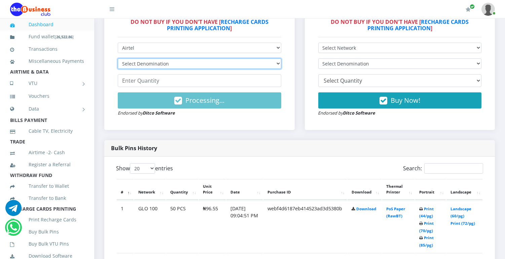
click at [269, 62] on select "Select Denomination Airtel NGN100 - ₦96.38 Airtel NGN200 - ₦192.76 Airtel NGN50…" at bounding box center [199, 64] width 163 height 10
select select "481.9-500"
click at [118, 59] on select "Select Denomination Airtel NGN100 - ₦96.38 Airtel NGN200 - ₦192.76 Airtel NGN50…" at bounding box center [199, 64] width 163 height 10
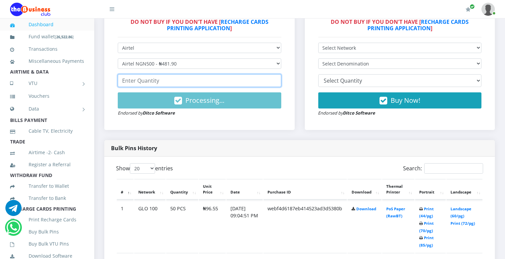
click at [247, 82] on input "number" at bounding box center [199, 80] width 163 height 13
type input "30"
